Goal: Information Seeking & Learning: Learn about a topic

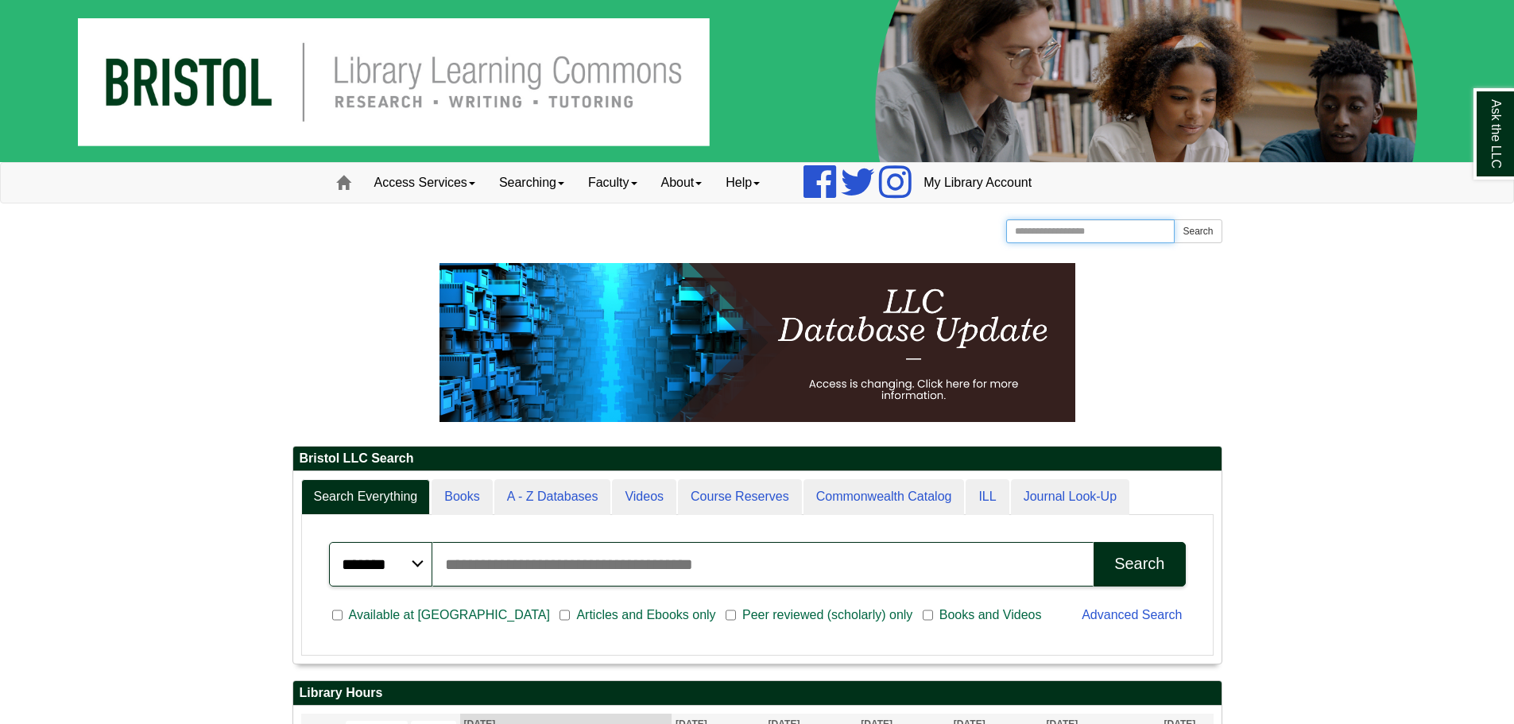
click at [1060, 235] on input "Search the Website" at bounding box center [1090, 231] width 169 height 24
type input "********"
click at [1191, 234] on button "Search" at bounding box center [1198, 231] width 48 height 24
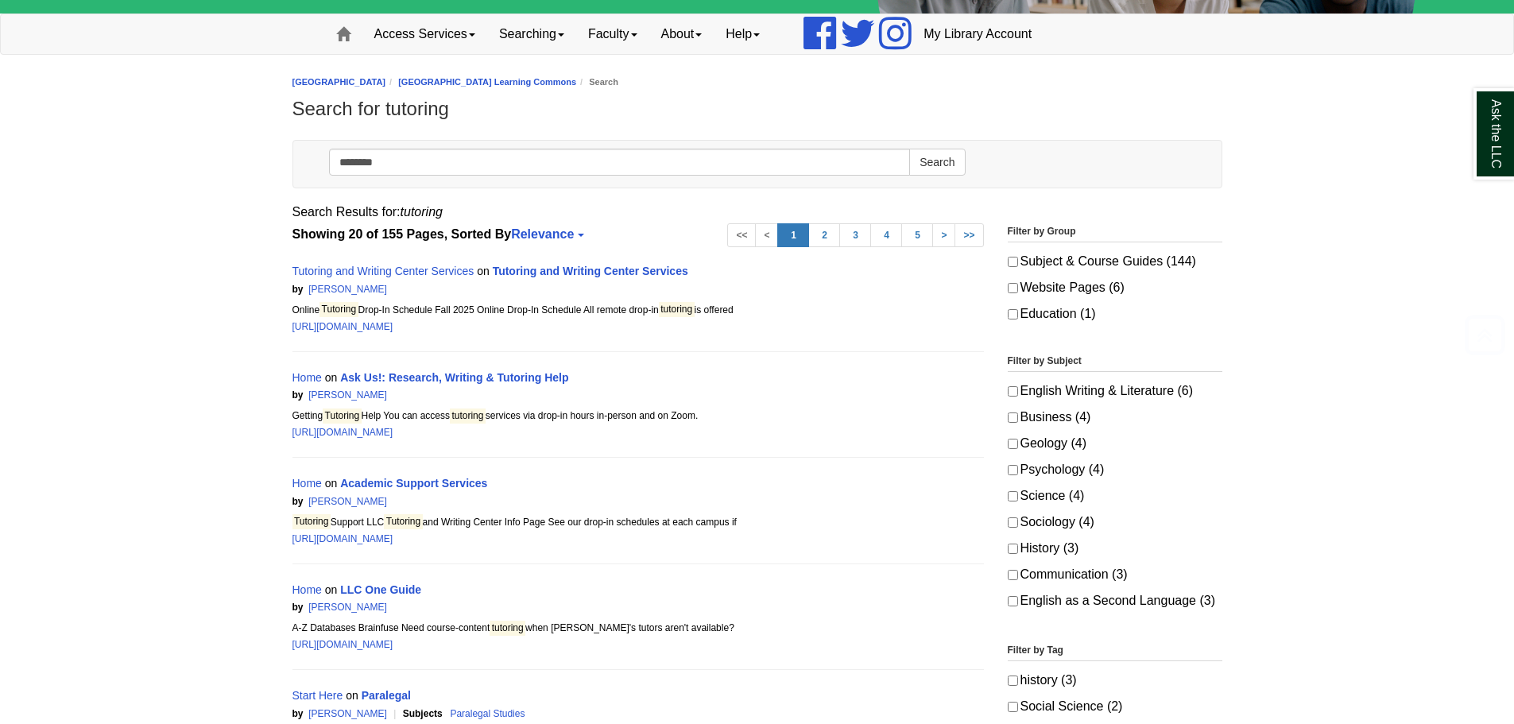
scroll to position [238, 0]
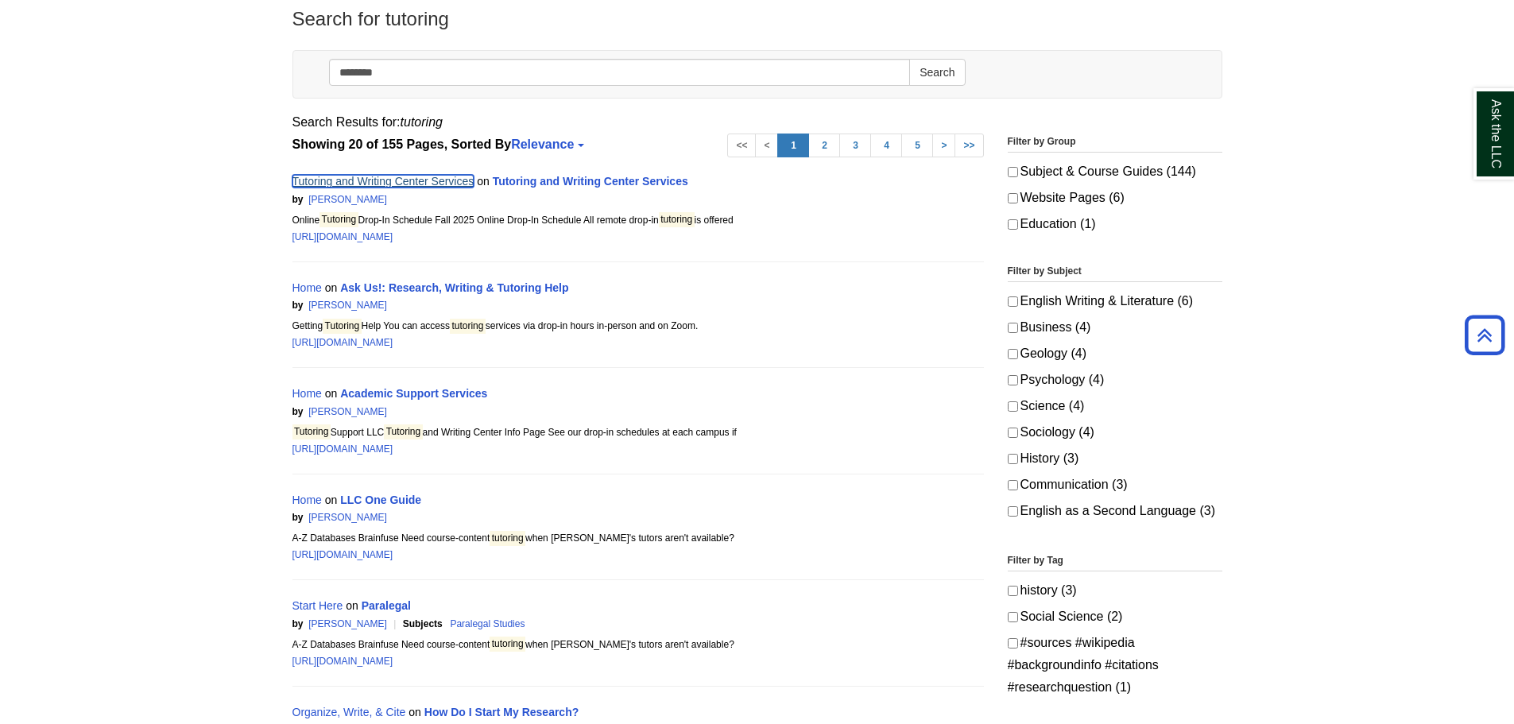
click at [458, 178] on link "Tutoring and Writing Center Services" at bounding box center [384, 181] width 182 height 13
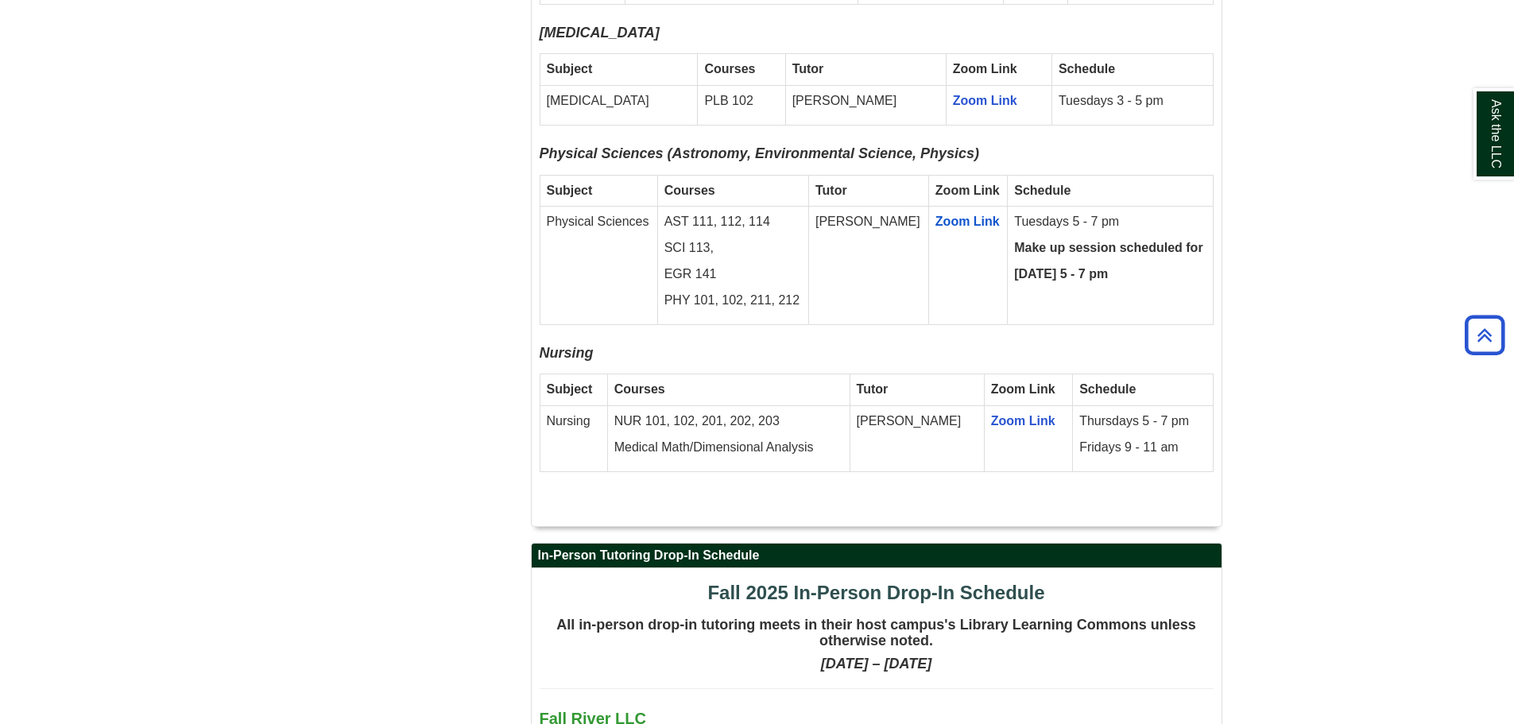
scroll to position [3498, 0]
